Goal: Information Seeking & Learning: Learn about a topic

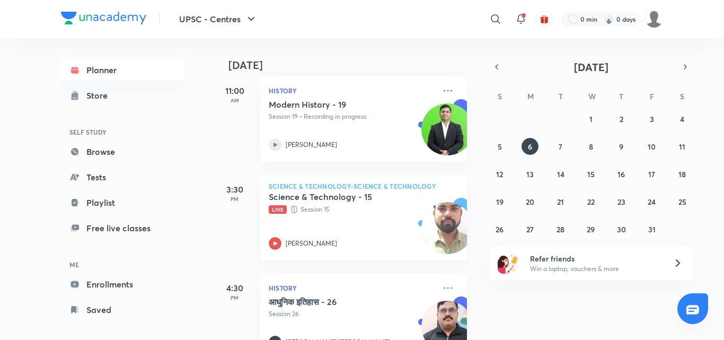
scroll to position [192, 0]
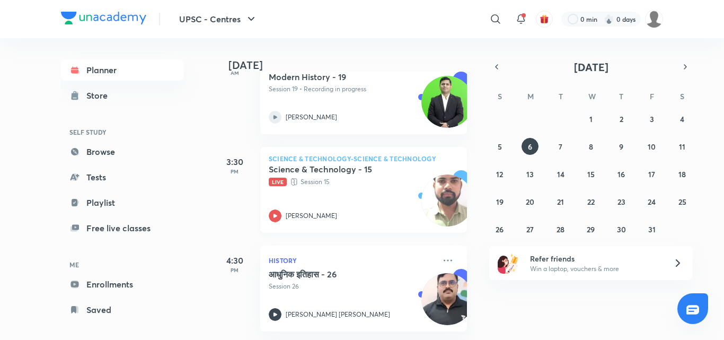
click at [375, 195] on div "Science & Technology - 15 Live Session 15 Mohammad Burhanuddin" at bounding box center [352, 193] width 166 height 58
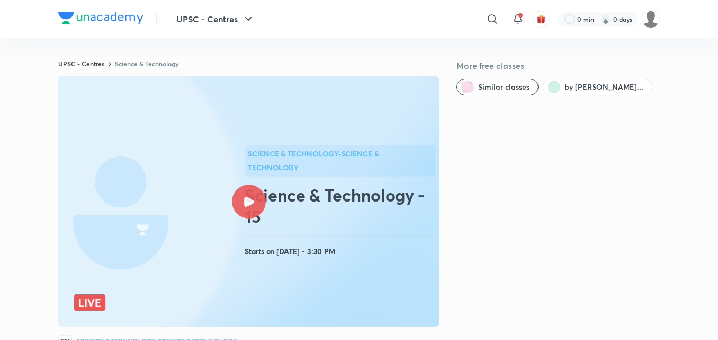
click at [74, 15] on img at bounding box center [100, 18] width 85 height 13
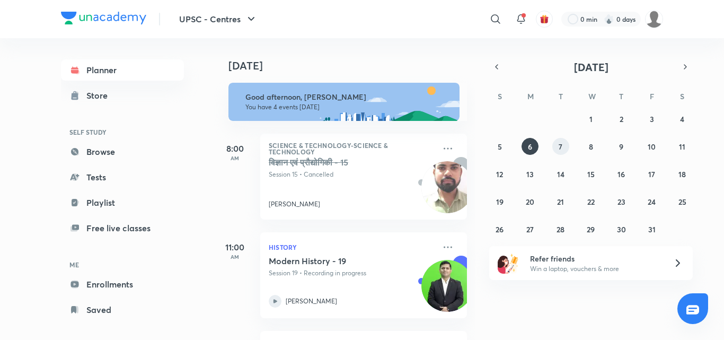
click at [553, 144] on button "7" at bounding box center [560, 146] width 17 height 17
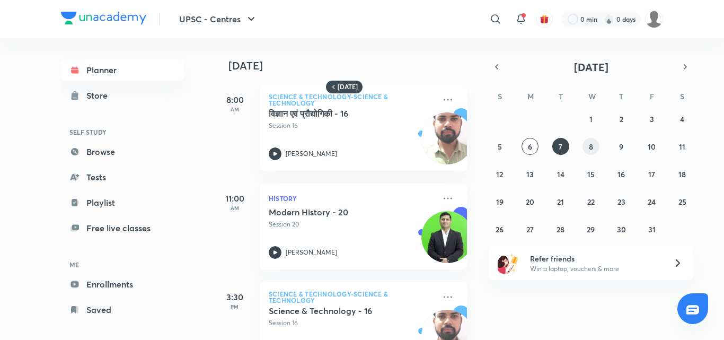
click at [590, 144] on abbr "8" at bounding box center [591, 146] width 4 height 10
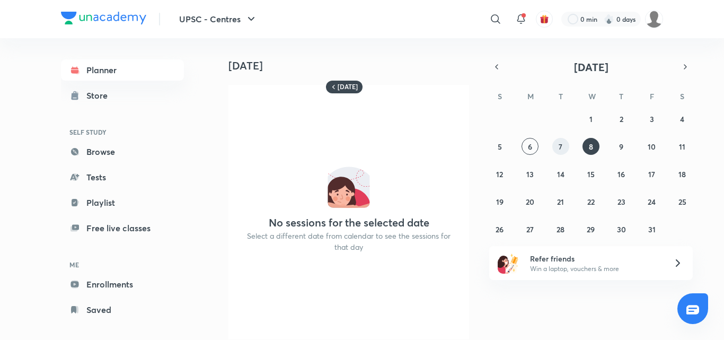
click at [561, 147] on abbr "7" at bounding box center [560, 146] width 4 height 10
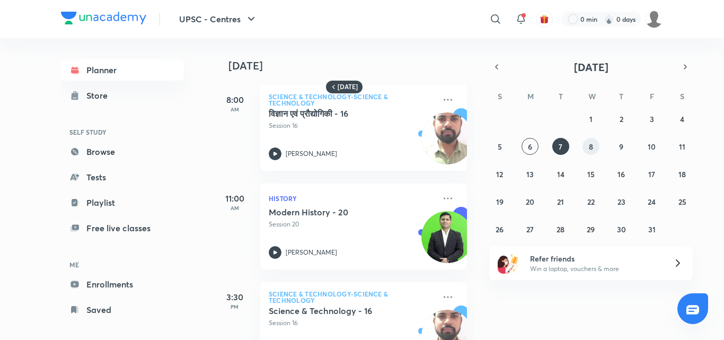
click at [584, 145] on button "8" at bounding box center [590, 146] width 17 height 17
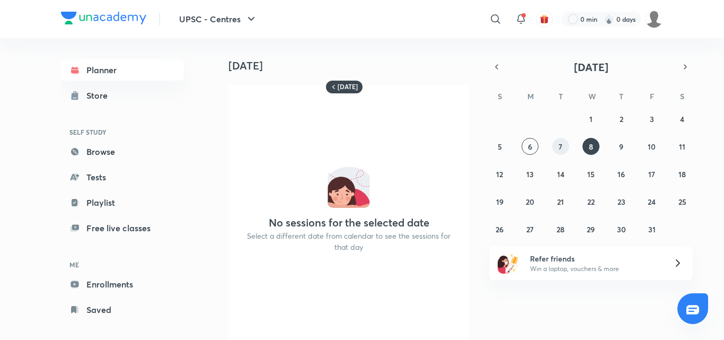
click at [558, 145] on abbr "7" at bounding box center [560, 146] width 4 height 10
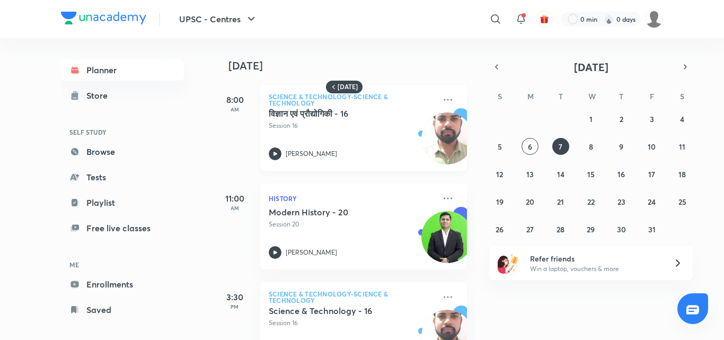
scroll to position [143, 0]
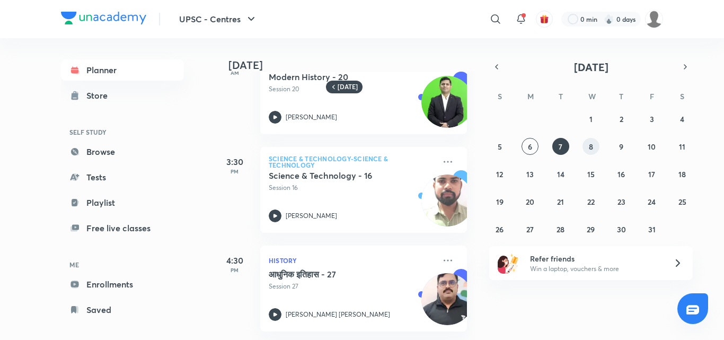
click at [592, 151] on button "8" at bounding box center [590, 146] width 17 height 17
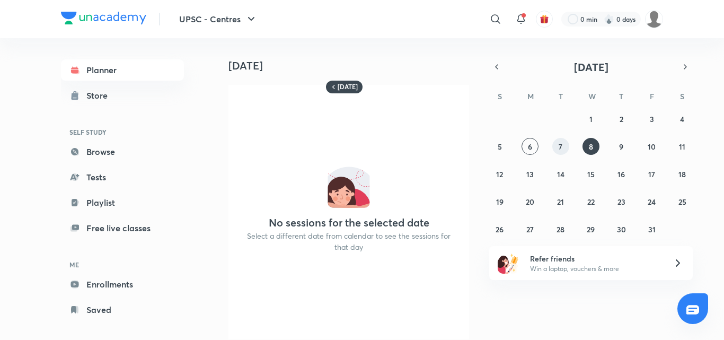
click at [558, 146] on abbr "7" at bounding box center [560, 146] width 4 height 10
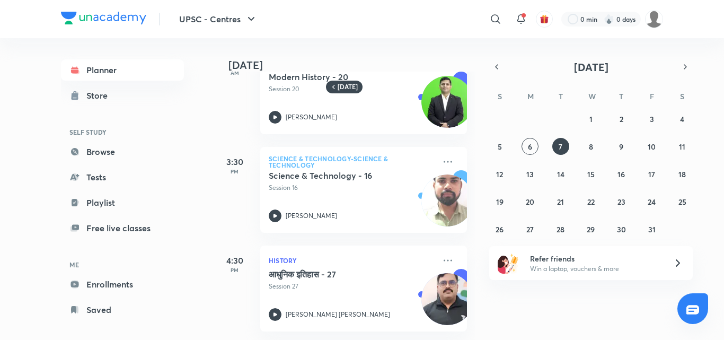
scroll to position [0, 0]
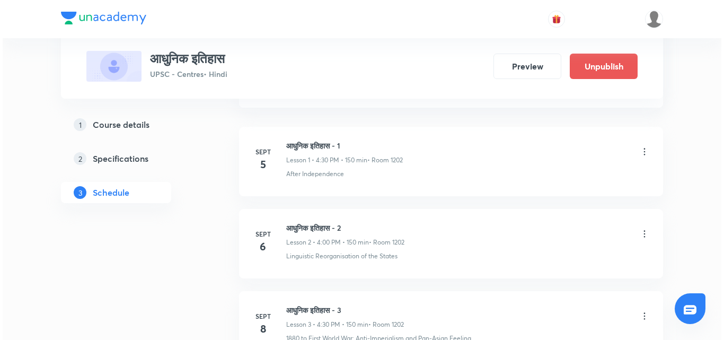
scroll to position [2726, 0]
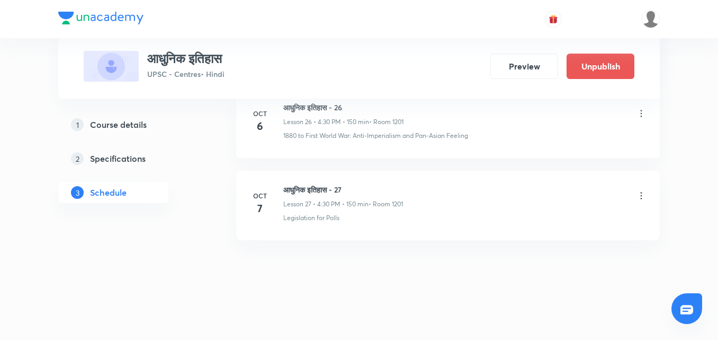
click at [640, 195] on icon at bounding box center [641, 195] width 11 height 11
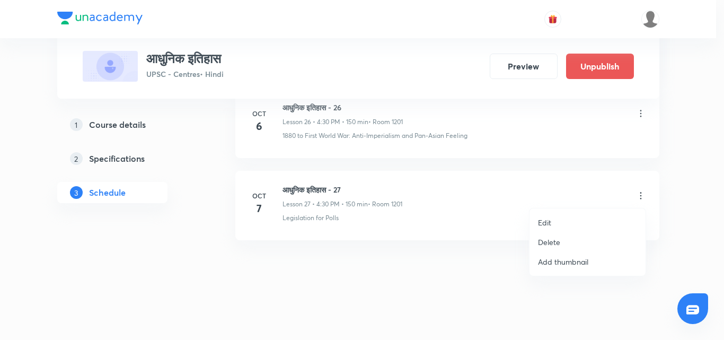
click at [563, 223] on li "Edit" at bounding box center [587, 222] width 116 height 20
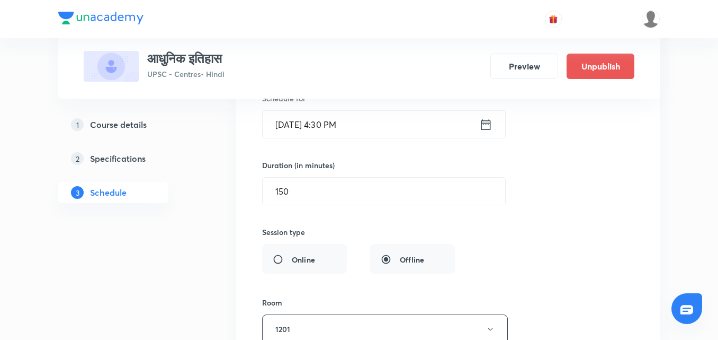
scroll to position [2382, 0]
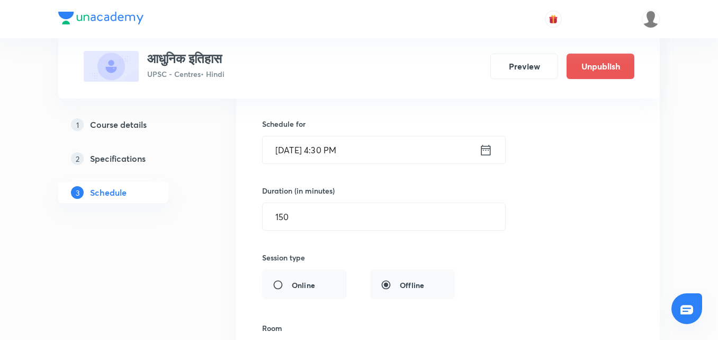
click at [483, 147] on icon at bounding box center [485, 149] width 13 height 15
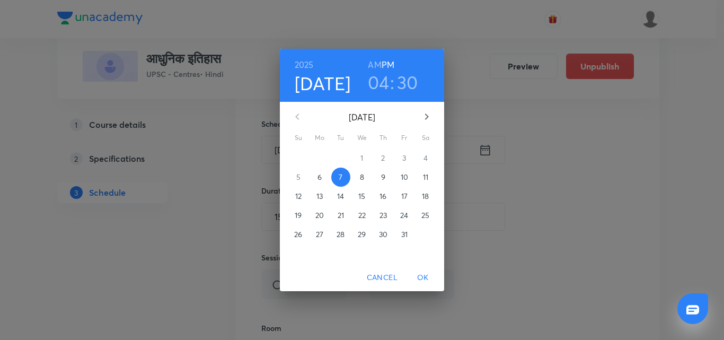
click at [365, 174] on span "8" at bounding box center [361, 177] width 19 height 11
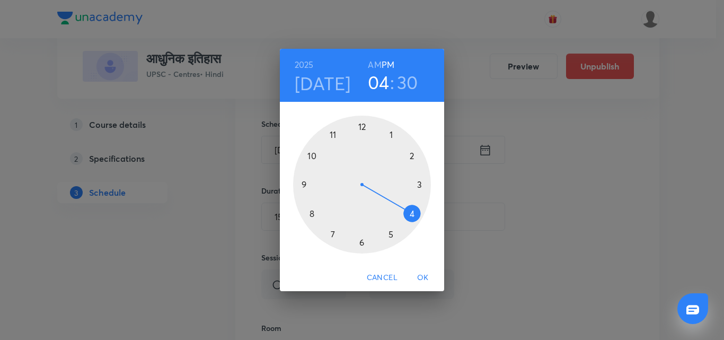
click at [424, 274] on span "OK" at bounding box center [422, 277] width 25 height 13
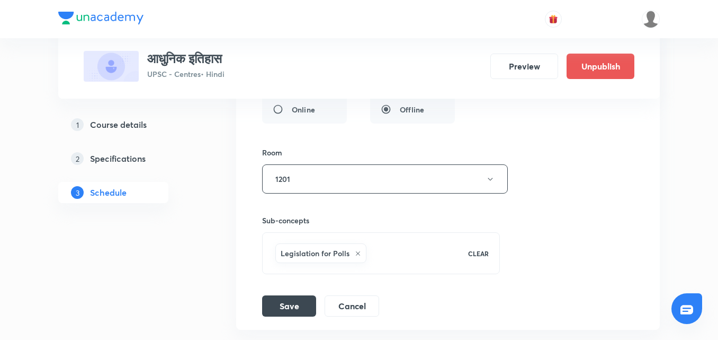
scroll to position [2647, 0]
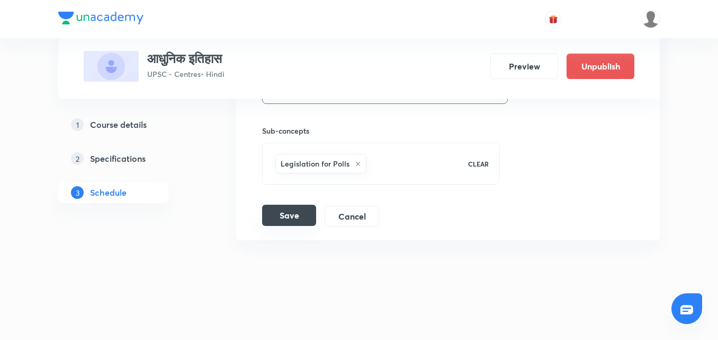
click at [267, 213] on button "Save" at bounding box center [289, 214] width 54 height 21
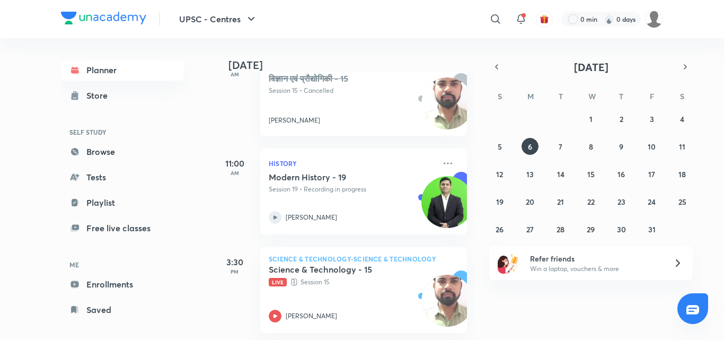
scroll to position [192, 0]
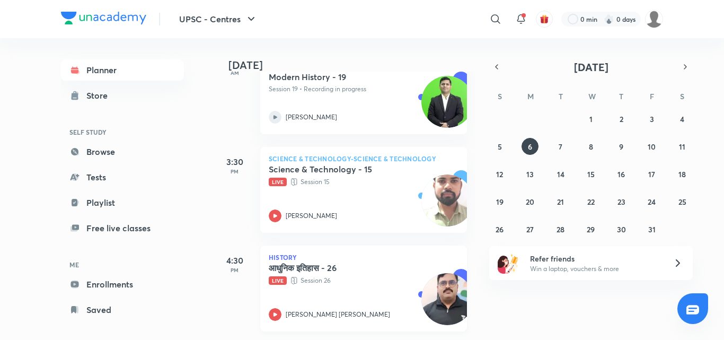
click at [369, 275] on p "Live Session 26" at bounding box center [352, 280] width 166 height 11
